Goal: Task Accomplishment & Management: Use online tool/utility

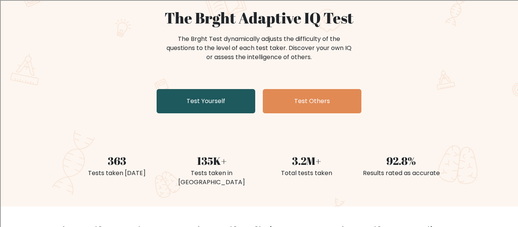
click at [201, 98] on link "Test Yourself" at bounding box center [206, 101] width 99 height 24
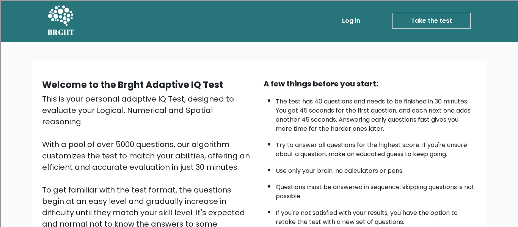
scroll to position [120, 0]
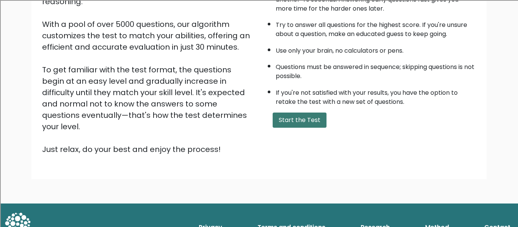
click at [319, 121] on button "Start the Test" at bounding box center [299, 120] width 54 height 15
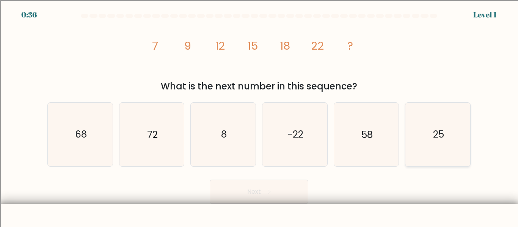
click at [443, 114] on icon "25" at bounding box center [437, 134] width 63 height 63
click at [259, 114] on input "f. 25" at bounding box center [259, 115] width 0 height 2
radio input "true"
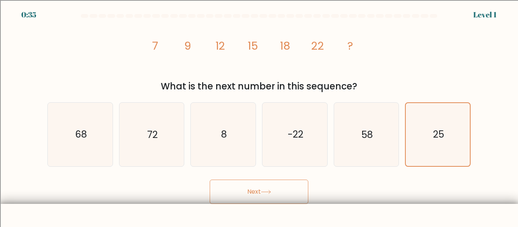
click at [299, 184] on button "Next" at bounding box center [259, 192] width 99 height 24
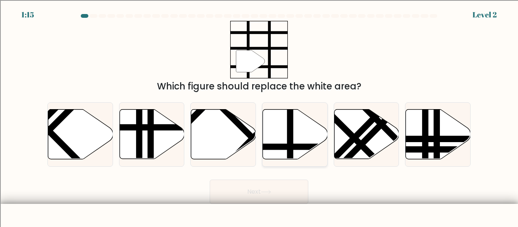
click at [283, 126] on icon at bounding box center [295, 135] width 65 height 50
click at [259, 116] on input "d." at bounding box center [259, 115] width 0 height 2
radio input "true"
click at [290, 189] on button "Next" at bounding box center [259, 192] width 99 height 24
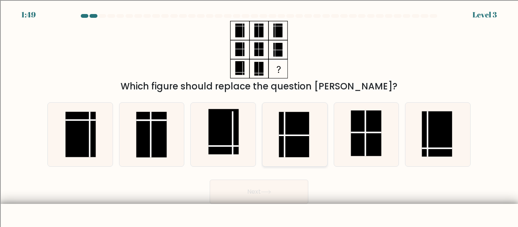
click at [290, 127] on rect at bounding box center [294, 134] width 30 height 45
click at [259, 116] on input "d." at bounding box center [259, 115] width 0 height 2
radio input "true"
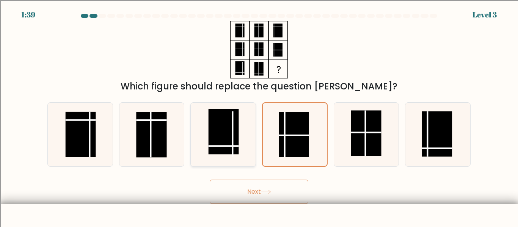
click at [237, 144] on rect at bounding box center [223, 131] width 30 height 45
click at [259, 116] on input "c." at bounding box center [259, 115] width 0 height 2
radio input "true"
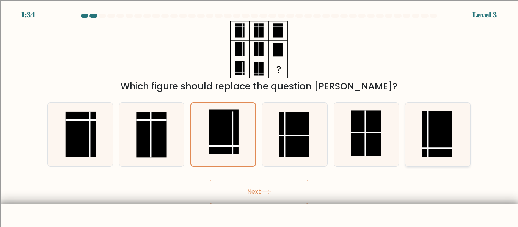
click at [436, 146] on rect at bounding box center [437, 133] width 30 height 45
click at [259, 116] on input "f." at bounding box center [259, 115] width 0 height 2
radio input "true"
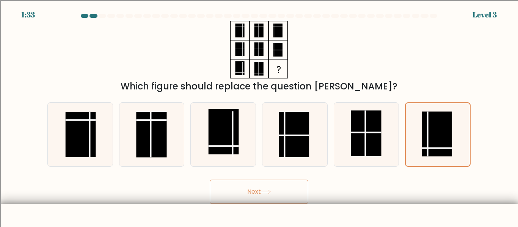
click at [258, 201] on button "Next" at bounding box center [259, 192] width 99 height 24
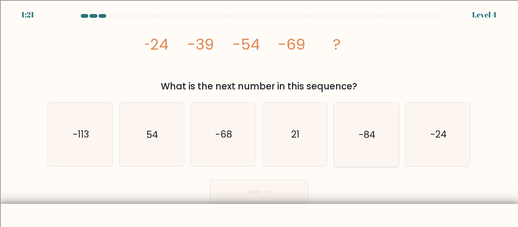
click at [356, 134] on icon "-84" at bounding box center [365, 134] width 63 height 63
click at [259, 116] on input "e. -84" at bounding box center [259, 115] width 0 height 2
radio input "true"
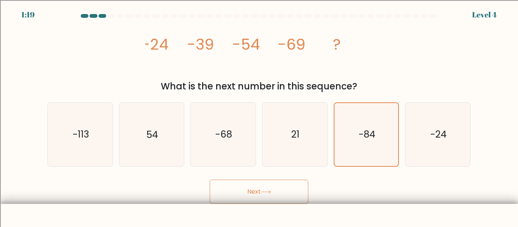
click at [279, 187] on button "Next" at bounding box center [259, 192] width 99 height 24
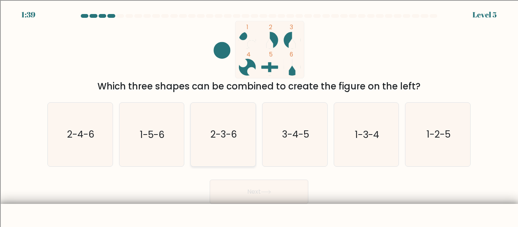
click at [238, 153] on icon "2-3-6" at bounding box center [222, 134] width 63 height 63
click at [259, 116] on input "c. 2-3-6" at bounding box center [259, 115] width 0 height 2
radio input "true"
click at [260, 199] on button "Next" at bounding box center [259, 192] width 99 height 24
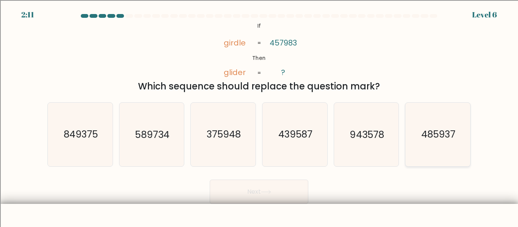
click at [419, 134] on icon "485937" at bounding box center [437, 134] width 63 height 63
click at [259, 116] on input "f. 485937" at bounding box center [259, 115] width 0 height 2
radio input "true"
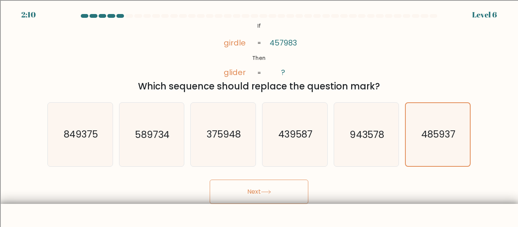
click at [299, 182] on button "Next" at bounding box center [259, 192] width 99 height 24
